Goal: Task Accomplishment & Management: Use online tool/utility

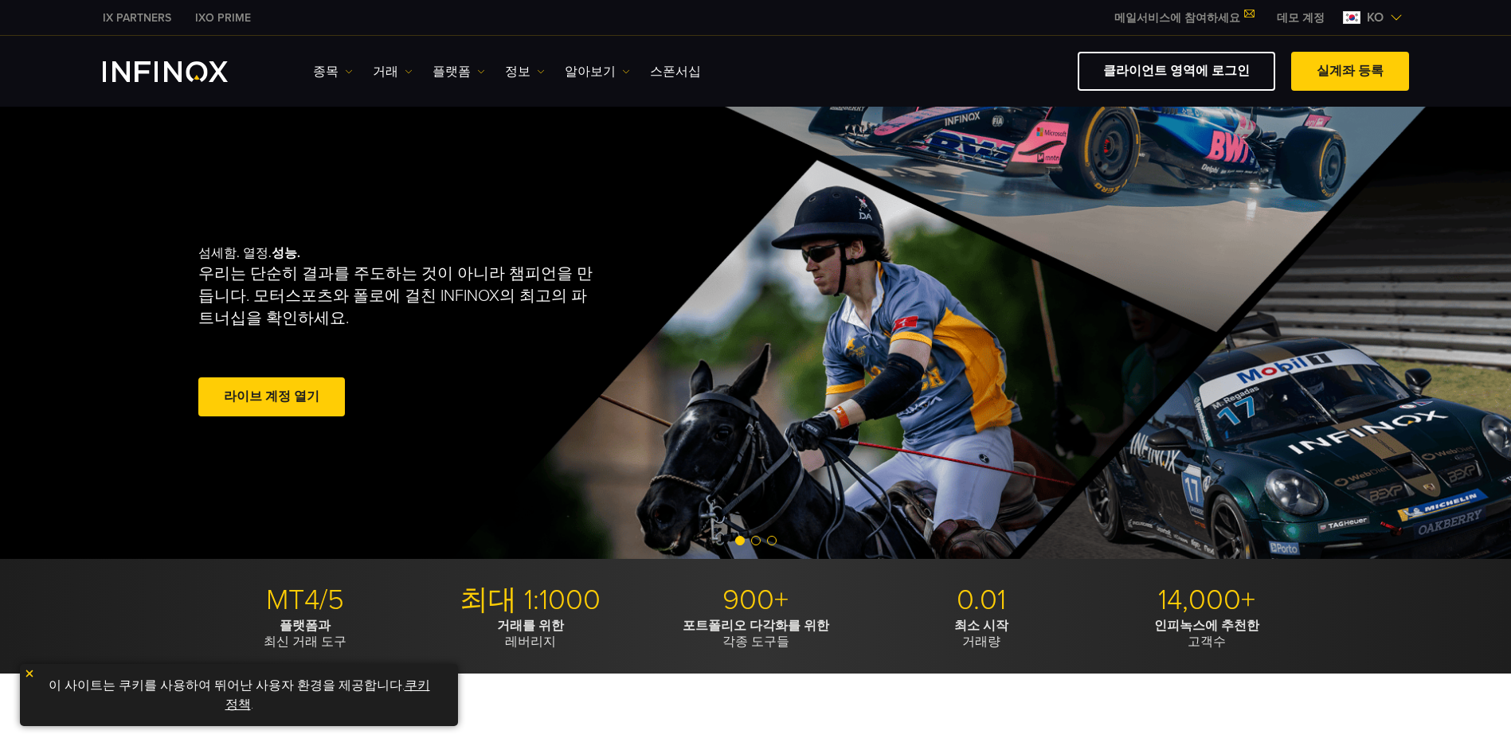
click at [171, 72] on img "INFINOX Logo" at bounding box center [165, 71] width 125 height 21
click at [1301, 22] on link "데모 계정" at bounding box center [1301, 18] width 72 height 17
